Goal: Find specific page/section: Find specific page/section

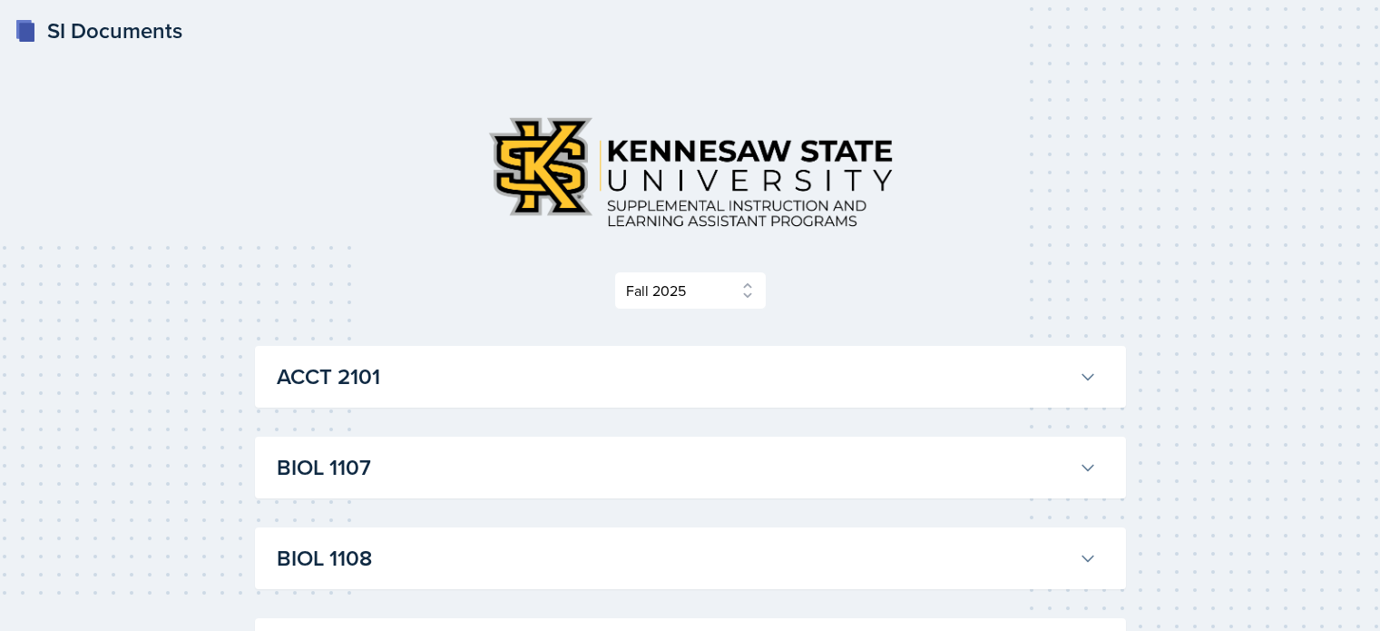
select select "2bed604d-1099-4043-b1bc-2365e8740244"
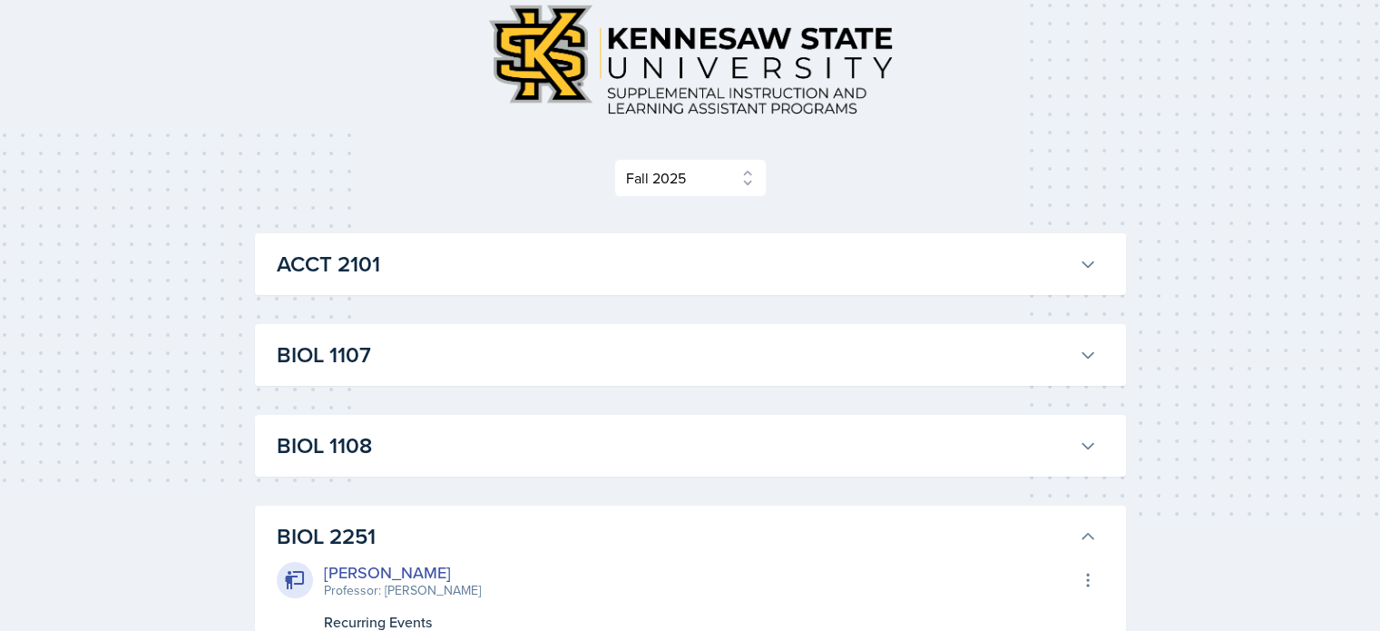
scroll to position [0, 0]
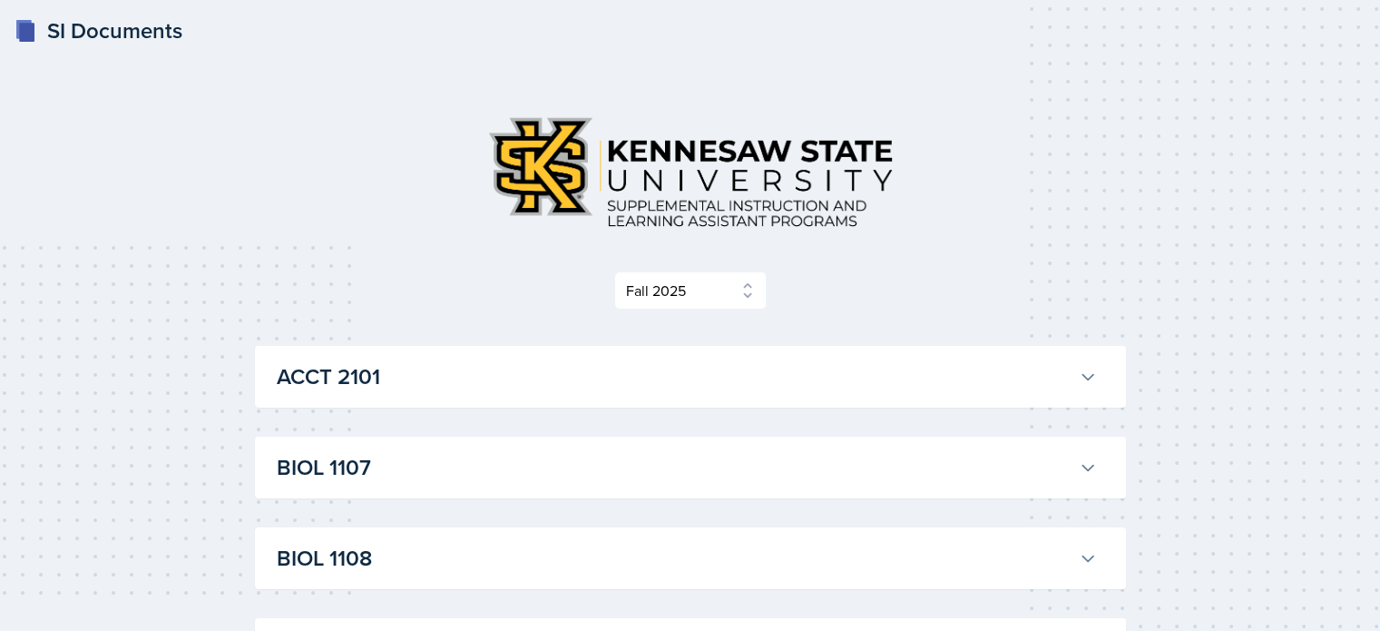
click at [1097, 563] on button "BIOL 1108" at bounding box center [687, 558] width 828 height 40
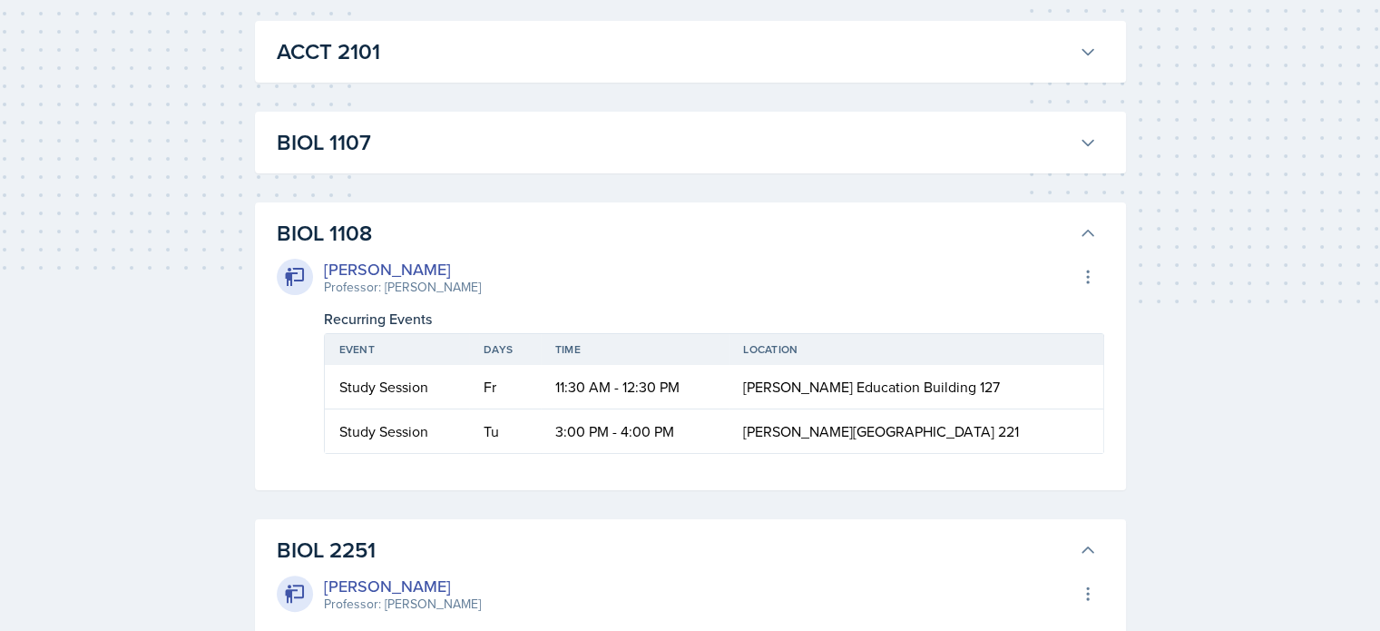
scroll to position [363, 0]
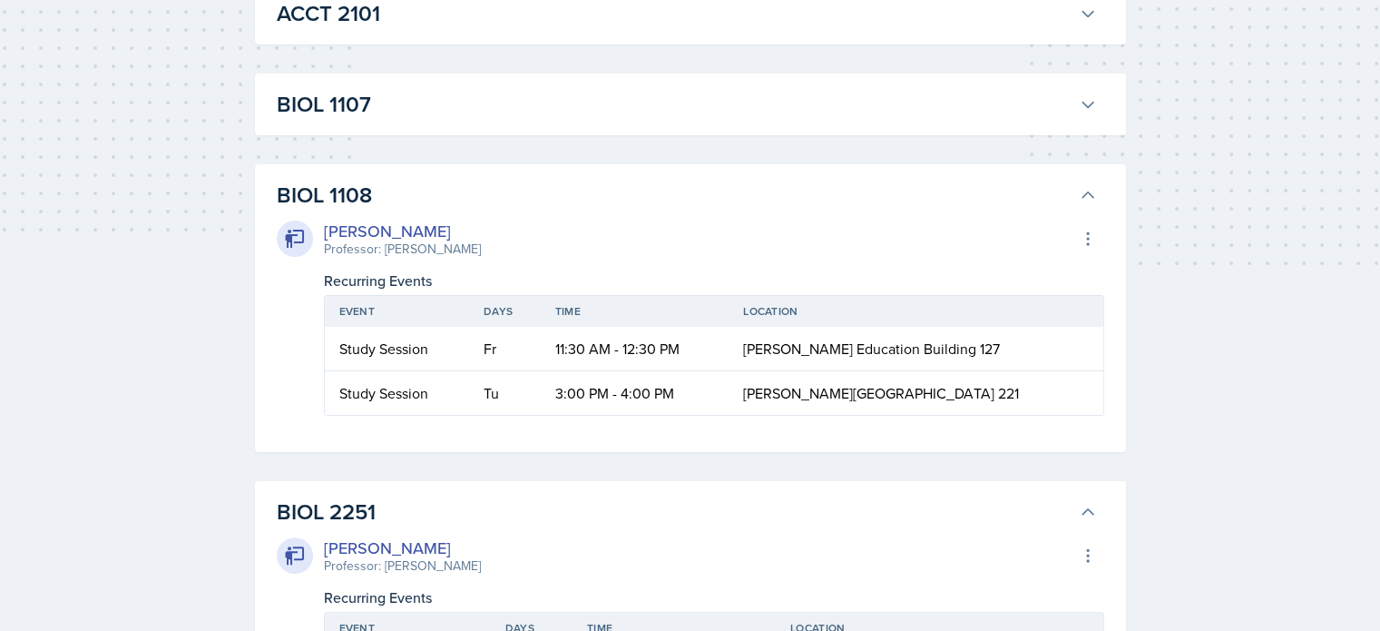
click at [1080, 97] on icon at bounding box center [1088, 104] width 18 height 18
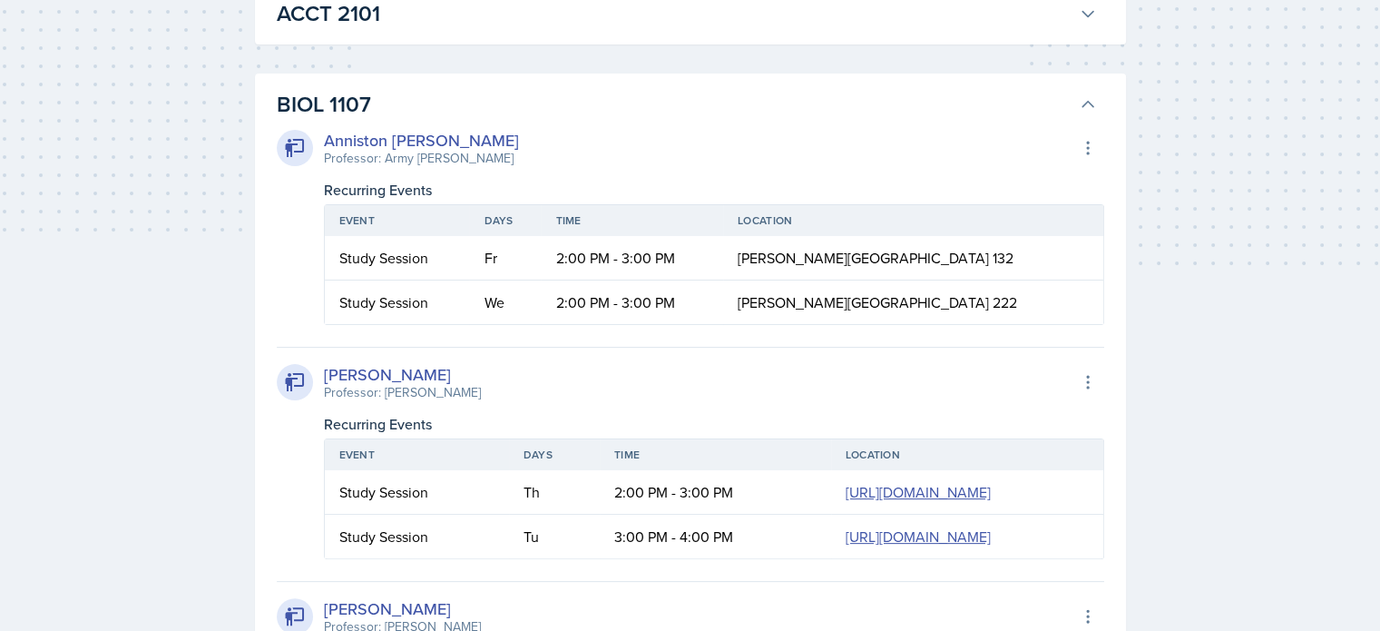
click at [1085, 96] on icon at bounding box center [1088, 104] width 18 height 18
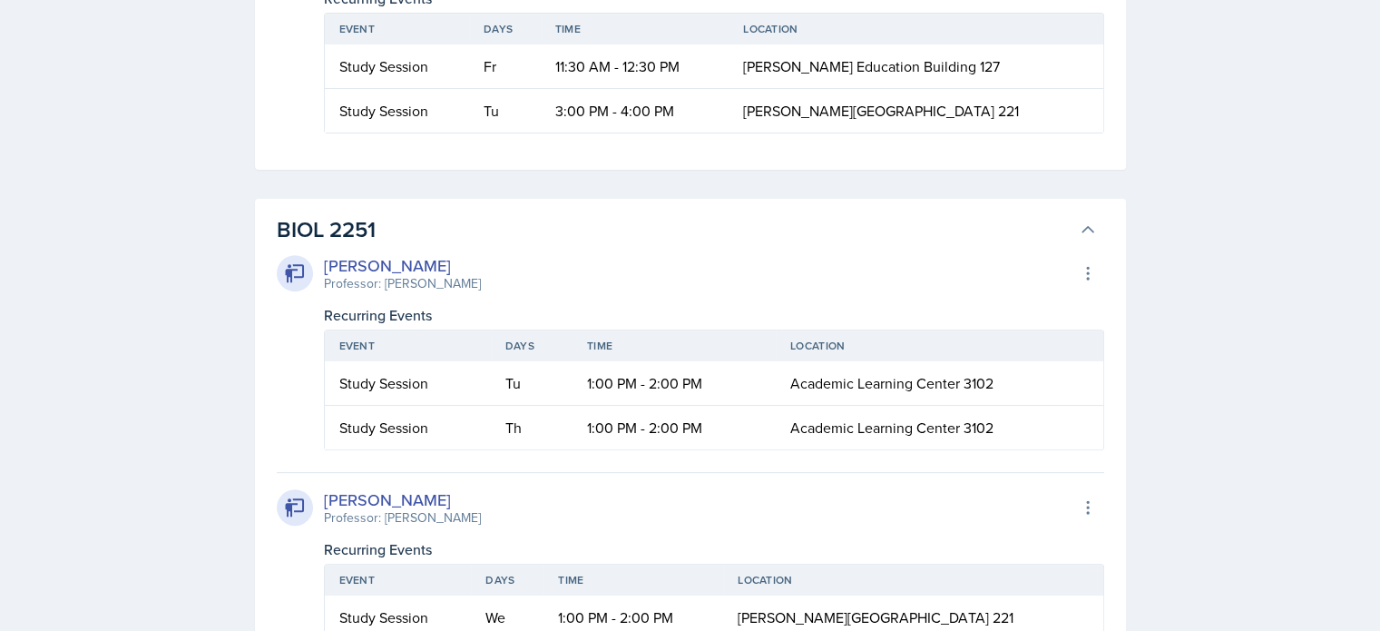
scroll to position [545, 0]
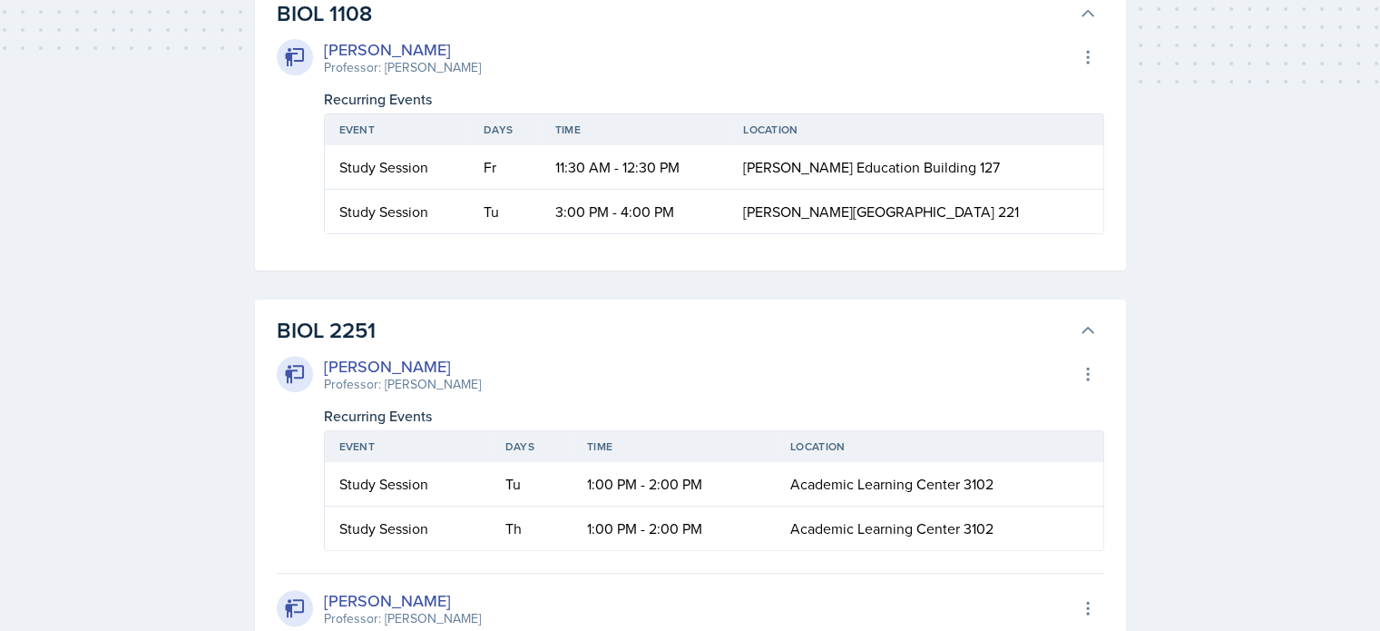
drag, startPoint x: 1078, startPoint y: 12, endPoint x: 1084, endPoint y: 25, distance: 14.2
click at [1079, 11] on icon at bounding box center [1088, 14] width 18 height 18
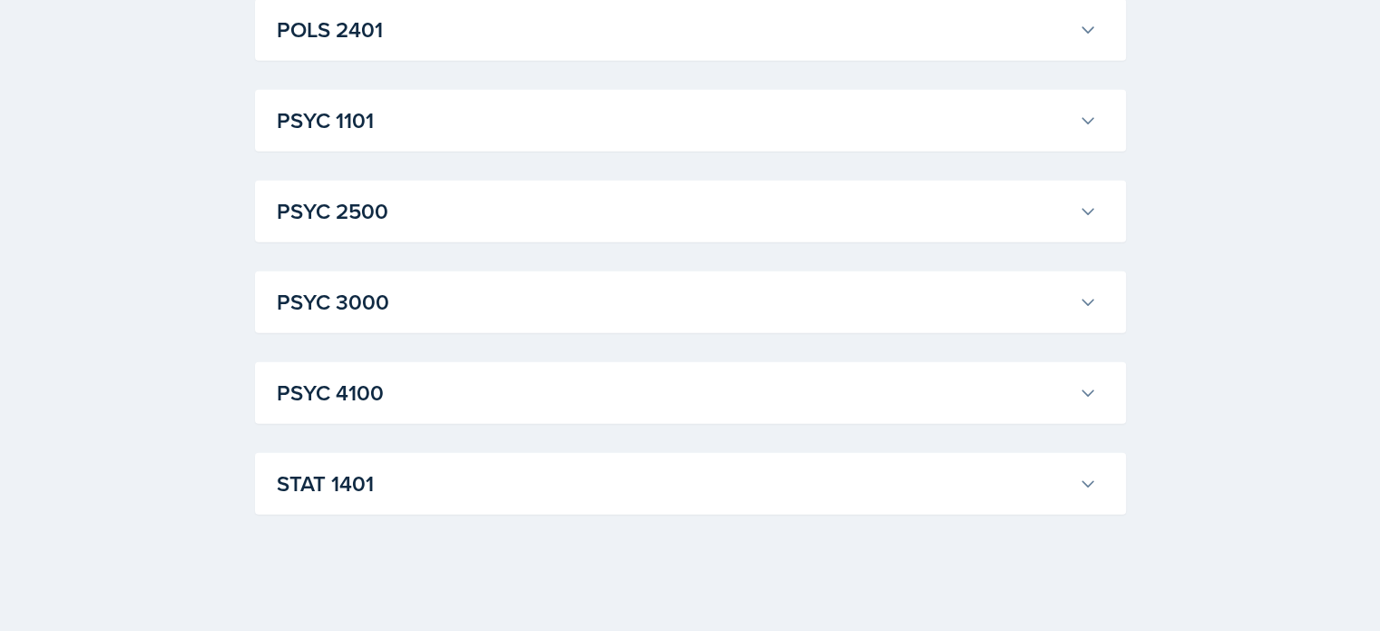
scroll to position [5129, 0]
click at [1094, 122] on icon at bounding box center [1088, 121] width 18 height 18
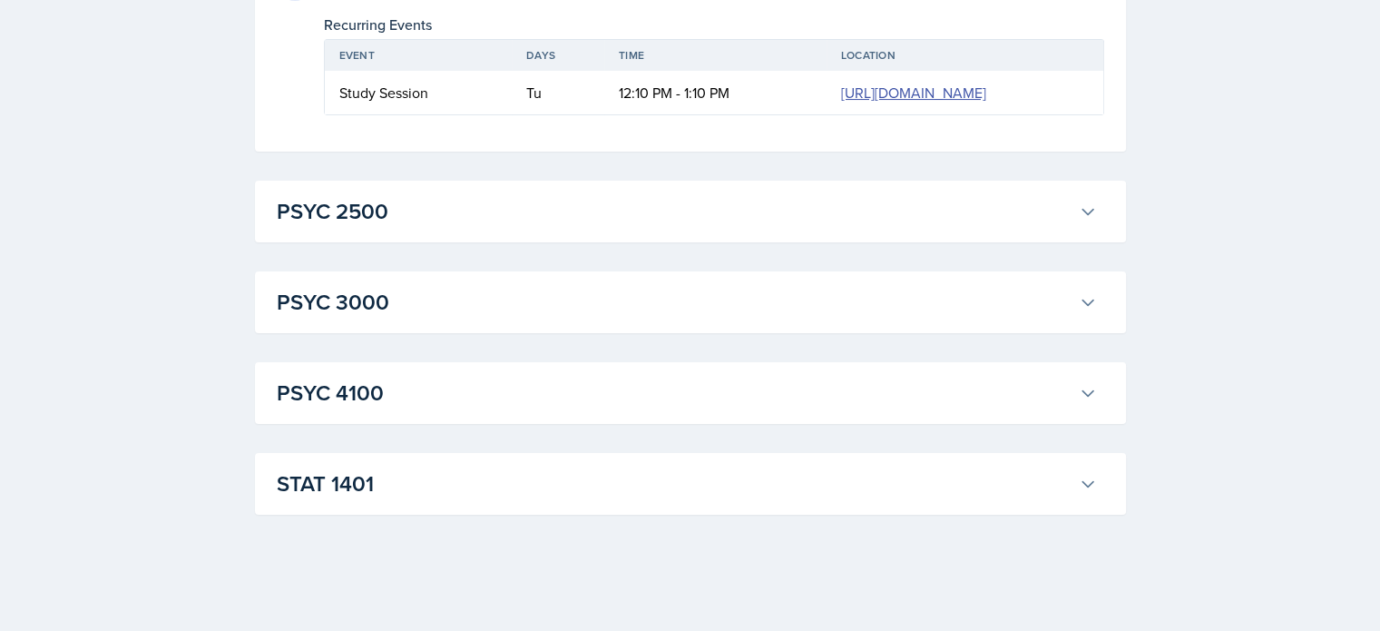
scroll to position [8033, 0]
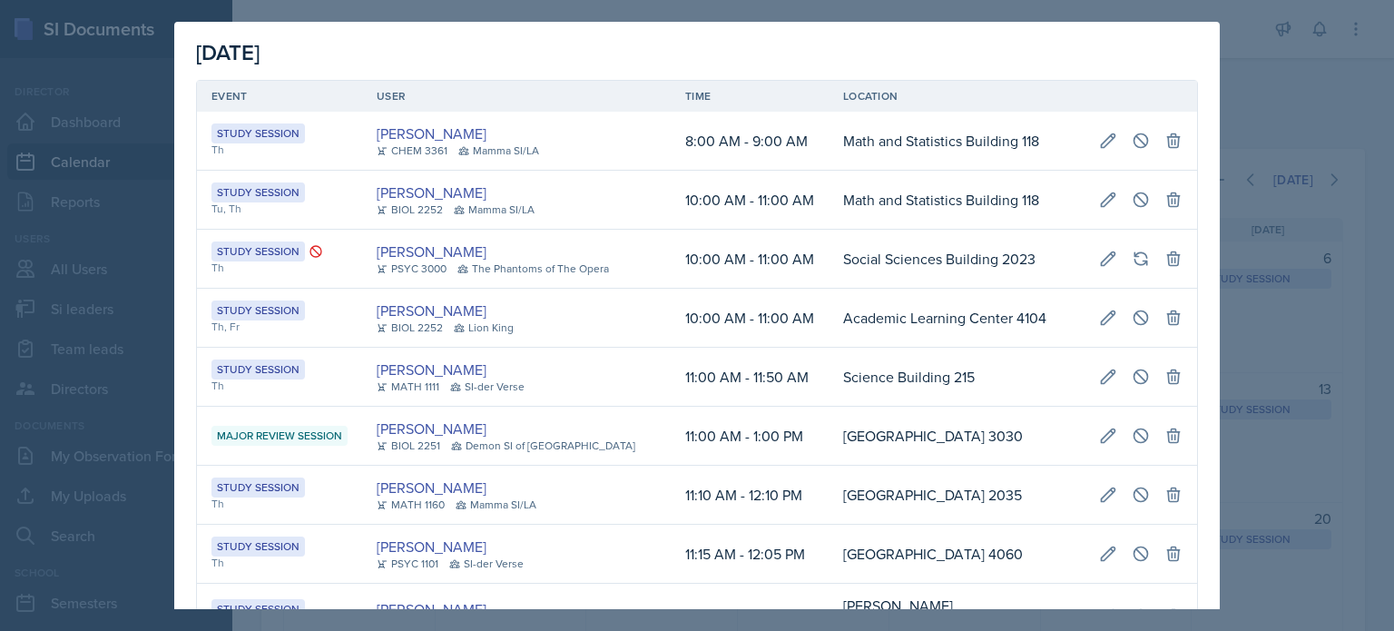
scroll to position [1180, 0]
